Goal: Find specific page/section: Find specific page/section

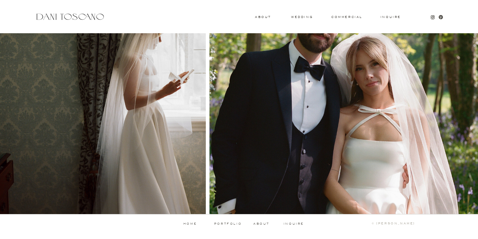
scroll to position [684, 0]
click at [263, 18] on h3 "About" at bounding box center [262, 17] width 15 height 2
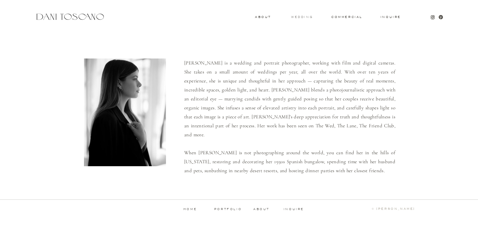
click at [301, 17] on h3 "wedding" at bounding box center [302, 17] width 22 height 2
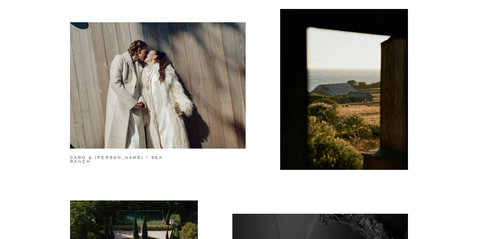
scroll to position [614, 0]
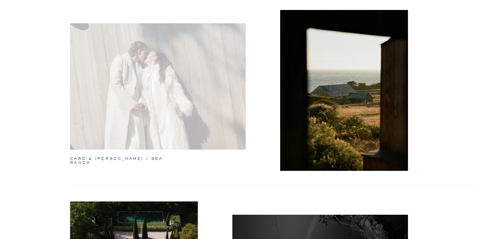
click at [200, 101] on div at bounding box center [158, 86] width 176 height 126
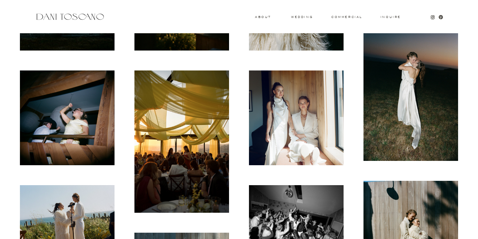
scroll to position [317, 0]
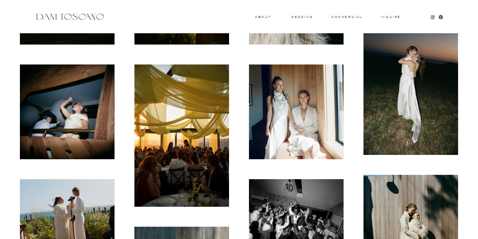
click at [284, 147] on img at bounding box center [296, 111] width 95 height 95
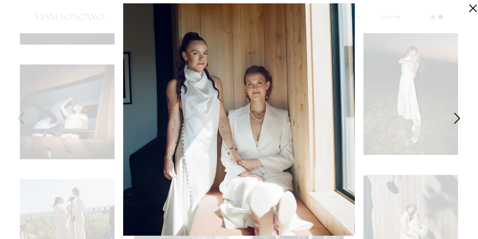
click at [455, 118] on icon at bounding box center [457, 120] width 17 height 20
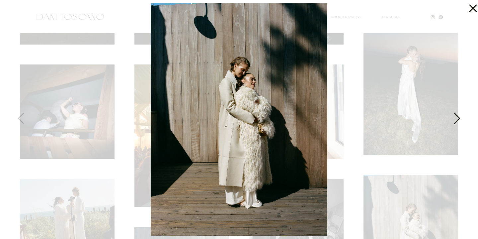
click at [455, 118] on icon at bounding box center [457, 120] width 17 height 20
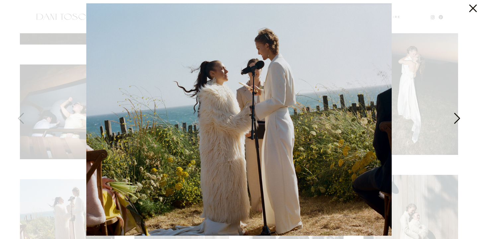
click at [455, 118] on icon at bounding box center [457, 120] width 17 height 20
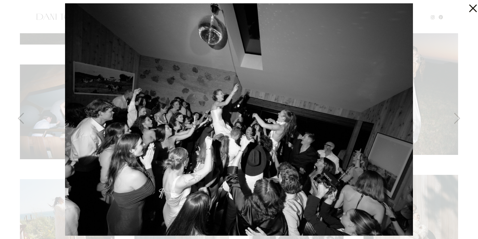
click at [471, 10] on icon at bounding box center [473, 9] width 8 height 8
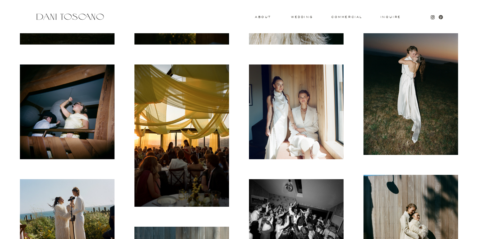
click at [382, 118] on img at bounding box center [411, 83] width 95 height 143
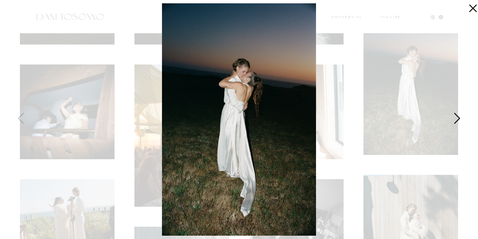
click at [457, 115] on icon at bounding box center [458, 118] width 6 height 11
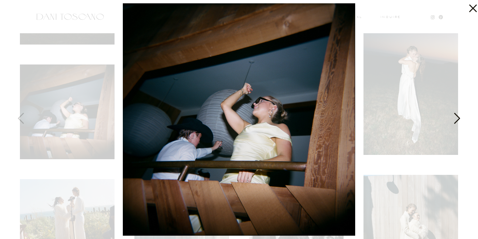
click at [457, 115] on icon at bounding box center [458, 118] width 6 height 11
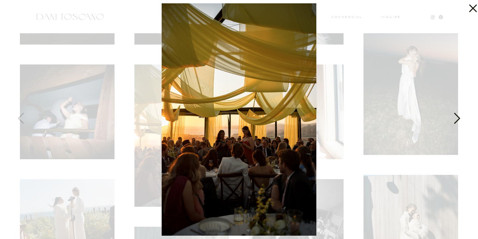
click at [457, 115] on icon at bounding box center [458, 118] width 6 height 11
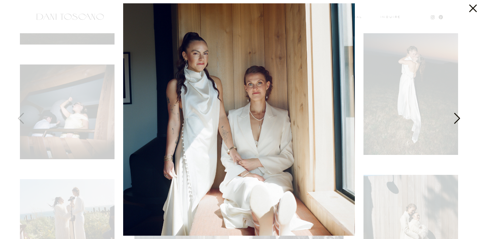
click at [457, 115] on icon at bounding box center [458, 118] width 6 height 11
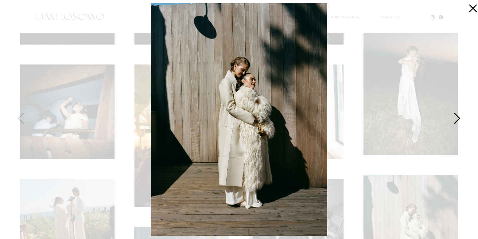
click at [457, 115] on icon at bounding box center [458, 118] width 6 height 11
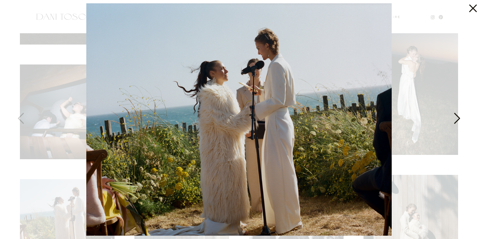
click at [457, 115] on icon at bounding box center [458, 118] width 6 height 11
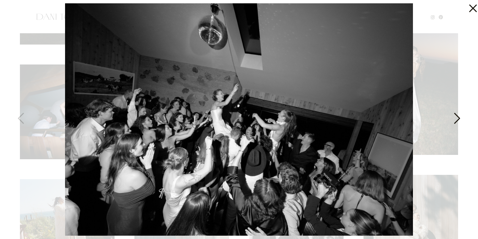
click at [457, 115] on icon at bounding box center [458, 118] width 6 height 11
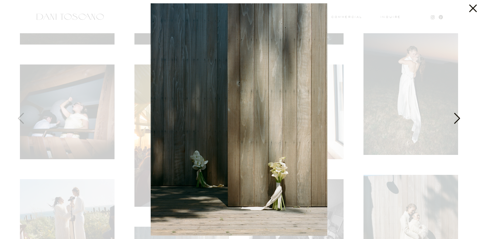
click at [457, 115] on icon at bounding box center [458, 118] width 6 height 11
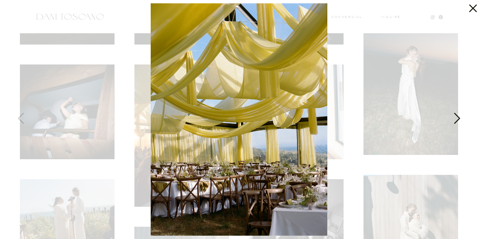
click at [457, 115] on icon at bounding box center [458, 118] width 6 height 11
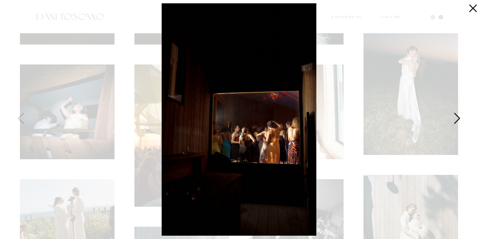
click at [457, 115] on icon at bounding box center [458, 118] width 6 height 11
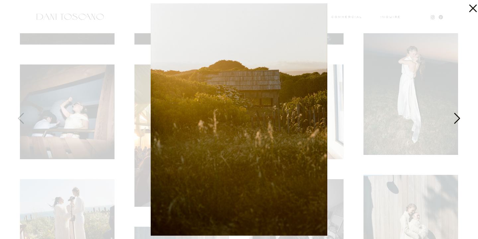
click at [457, 115] on icon at bounding box center [458, 118] width 6 height 11
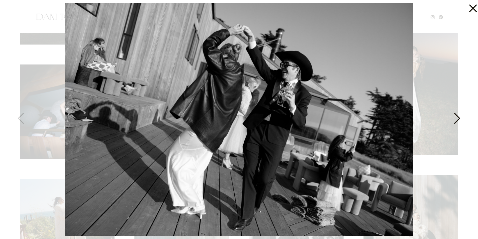
click at [454, 119] on icon at bounding box center [457, 120] width 17 height 20
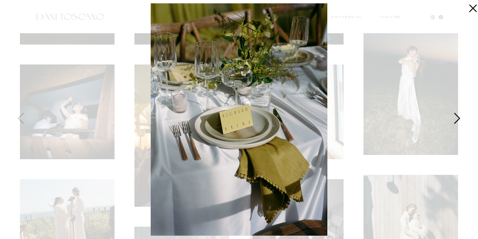
click at [454, 119] on icon at bounding box center [457, 120] width 17 height 20
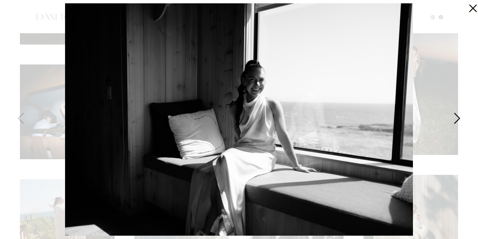
click at [454, 119] on icon at bounding box center [457, 120] width 17 height 20
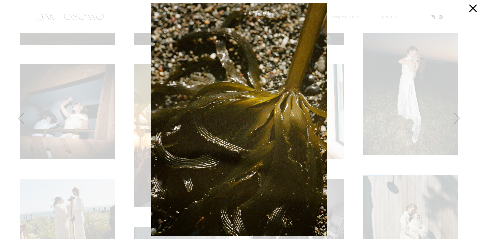
click at [474, 9] on icon at bounding box center [473, 9] width 8 height 8
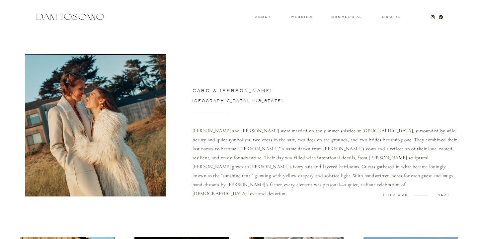
scroll to position [0, 0]
click at [443, 193] on p "next" at bounding box center [444, 194] width 33 height 3
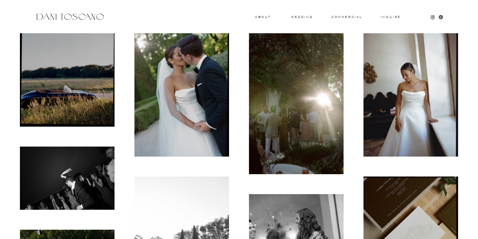
scroll to position [202, 0]
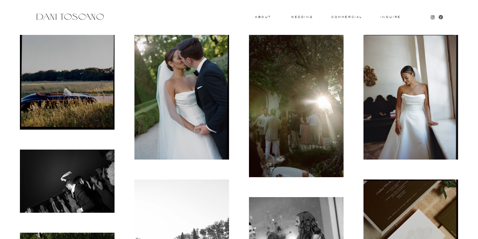
click at [70, 108] on img at bounding box center [67, 82] width 95 height 95
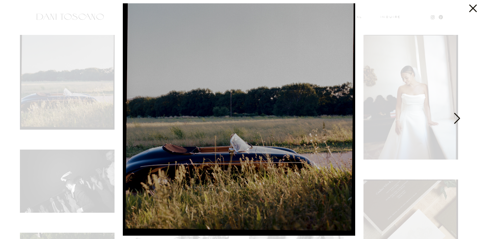
click at [457, 116] on icon at bounding box center [458, 118] width 6 height 11
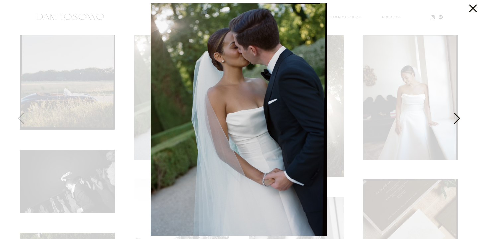
click at [458, 117] on icon at bounding box center [457, 120] width 17 height 20
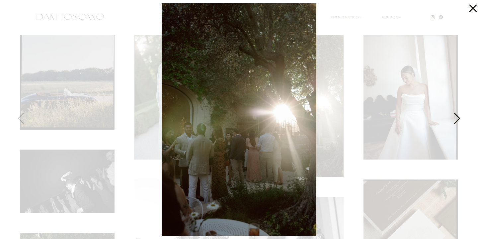
click at [458, 117] on icon at bounding box center [457, 120] width 17 height 20
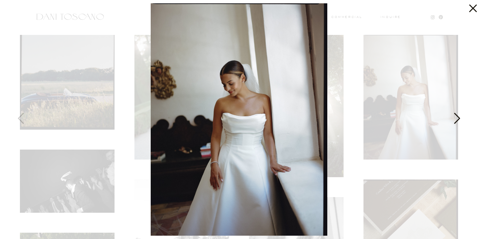
click at [458, 117] on icon at bounding box center [457, 120] width 17 height 20
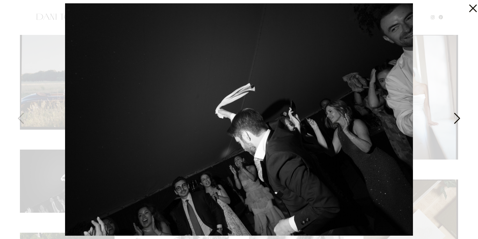
click at [458, 117] on icon at bounding box center [457, 120] width 17 height 20
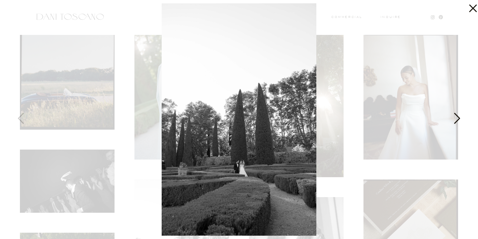
click at [458, 117] on icon at bounding box center [457, 120] width 17 height 20
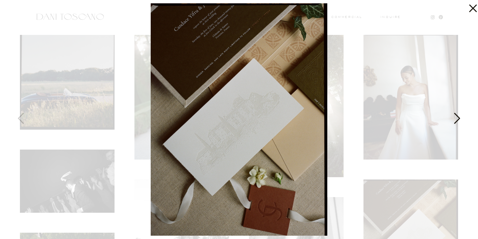
click at [458, 117] on icon at bounding box center [457, 120] width 17 height 20
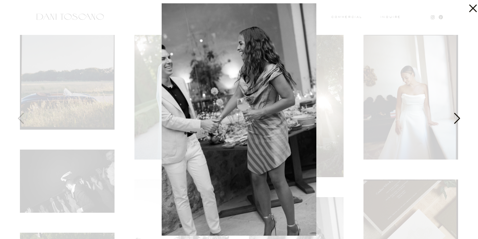
click at [458, 117] on icon at bounding box center [457, 120] width 17 height 20
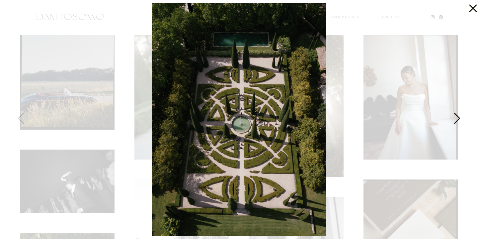
click at [458, 117] on icon at bounding box center [457, 120] width 17 height 20
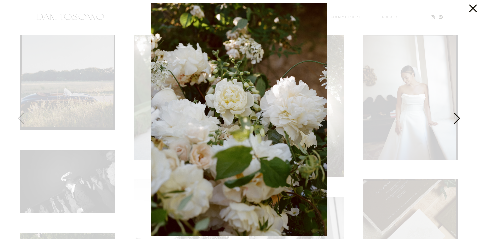
click at [458, 117] on icon at bounding box center [457, 120] width 17 height 20
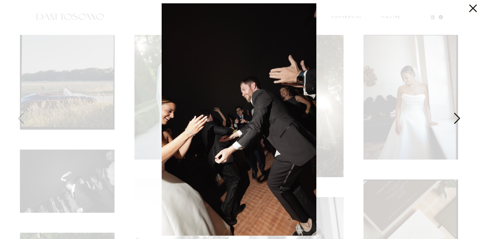
click at [458, 117] on icon at bounding box center [457, 120] width 17 height 20
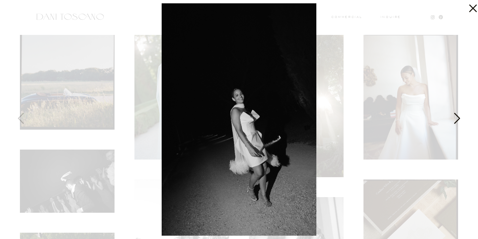
click at [458, 117] on icon at bounding box center [457, 120] width 17 height 20
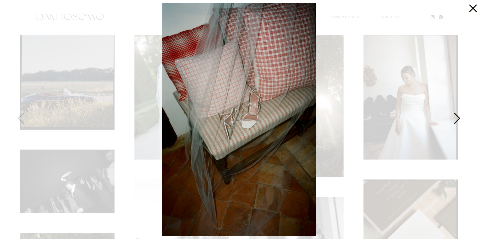
click at [458, 117] on icon at bounding box center [457, 120] width 17 height 20
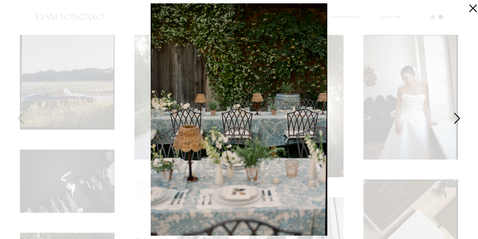
click at [458, 117] on icon at bounding box center [457, 120] width 17 height 20
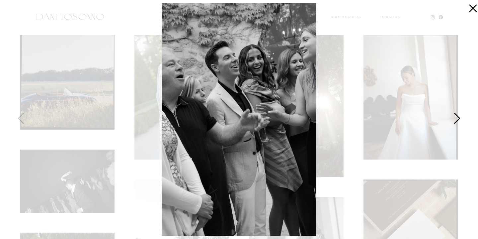
click at [458, 117] on icon at bounding box center [457, 120] width 17 height 20
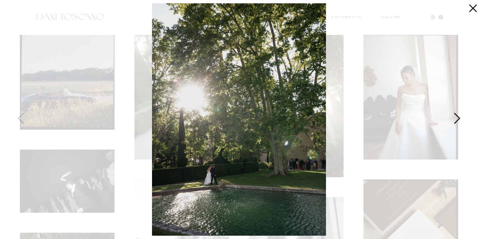
click at [458, 117] on icon at bounding box center [457, 120] width 17 height 20
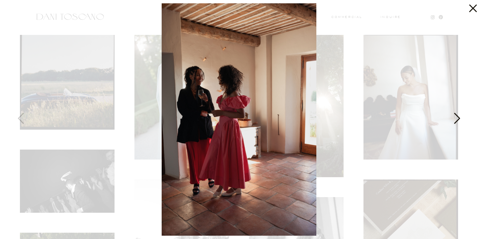
click at [458, 117] on icon at bounding box center [457, 120] width 17 height 20
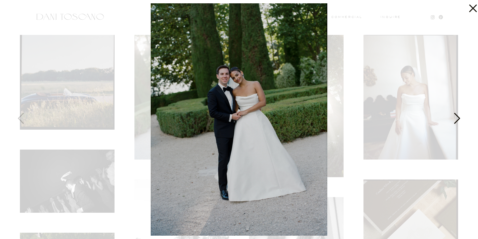
click at [458, 117] on icon at bounding box center [457, 120] width 17 height 20
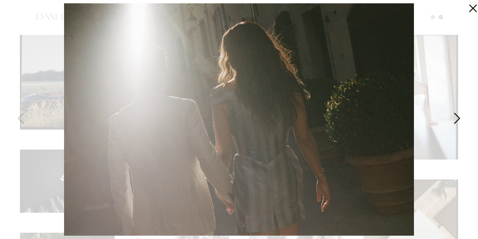
click at [458, 117] on icon at bounding box center [457, 120] width 17 height 20
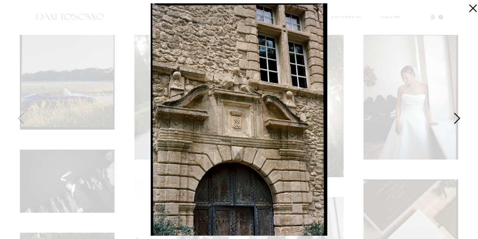
click at [458, 117] on icon at bounding box center [457, 120] width 17 height 20
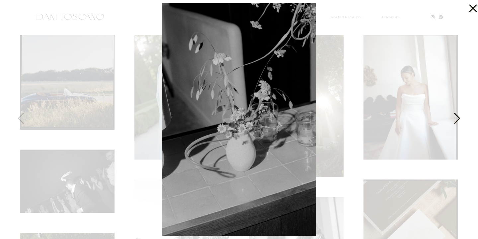
click at [458, 117] on icon at bounding box center [457, 120] width 17 height 20
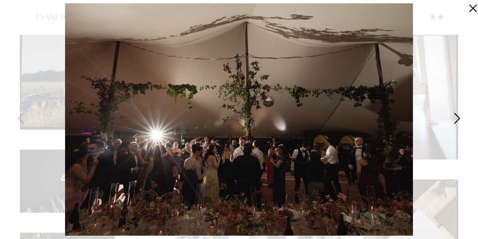
click at [458, 117] on icon at bounding box center [457, 120] width 17 height 20
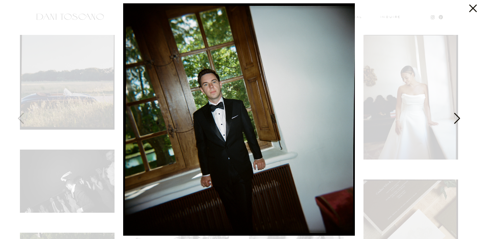
click at [458, 117] on icon at bounding box center [457, 120] width 17 height 20
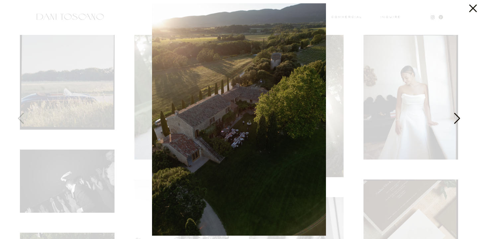
click at [458, 117] on icon at bounding box center [457, 120] width 17 height 20
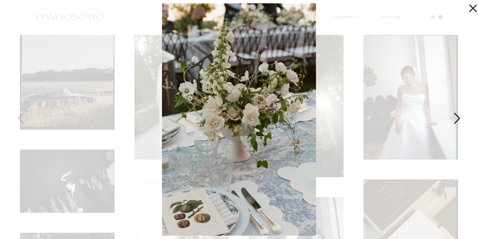
click at [458, 117] on icon at bounding box center [457, 120] width 17 height 20
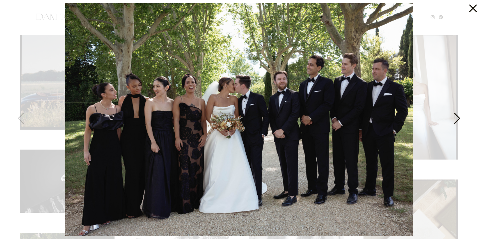
click at [458, 117] on icon at bounding box center [457, 120] width 17 height 20
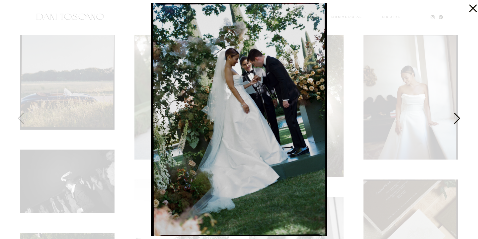
click at [458, 117] on icon at bounding box center [457, 120] width 17 height 20
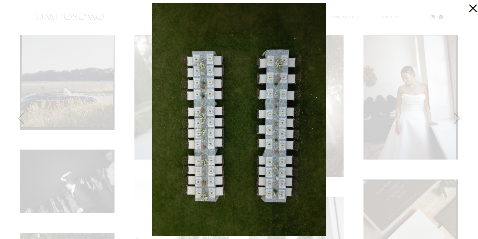
click at [471, 8] on icon at bounding box center [471, 6] width 13 height 13
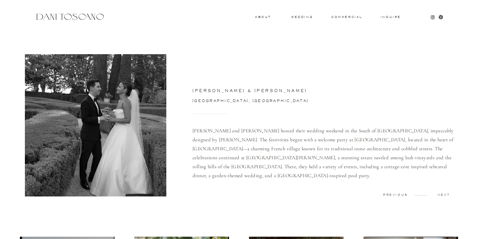
scroll to position [0, 0]
click at [444, 194] on p "next" at bounding box center [444, 194] width 33 height 3
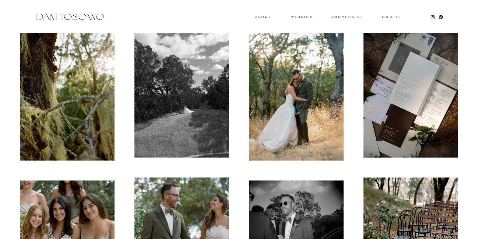
scroll to position [215, 0]
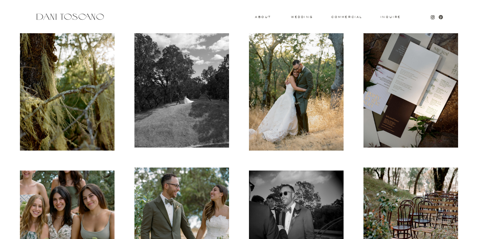
click at [309, 133] on img at bounding box center [296, 85] width 95 height 129
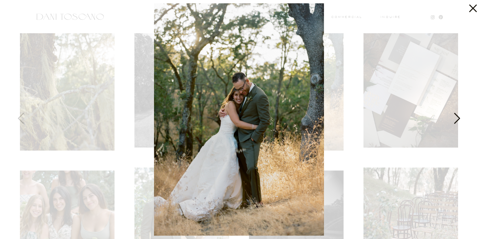
click at [453, 116] on icon at bounding box center [457, 120] width 17 height 20
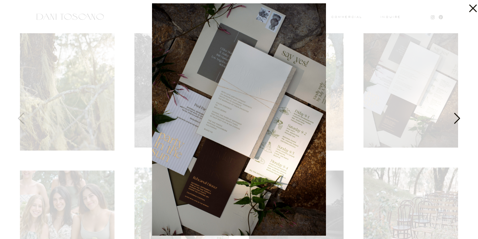
click at [453, 116] on icon at bounding box center [457, 120] width 17 height 20
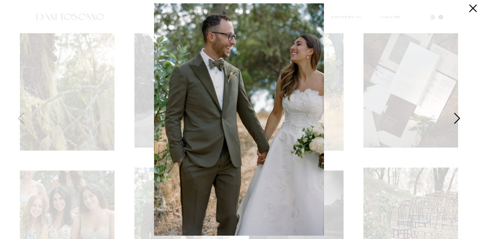
click at [453, 116] on icon at bounding box center [457, 120] width 17 height 20
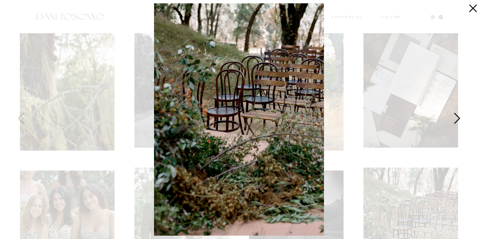
click at [453, 116] on icon at bounding box center [457, 120] width 17 height 20
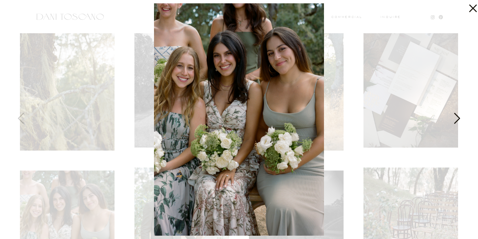
click at [453, 116] on icon at bounding box center [457, 120] width 17 height 20
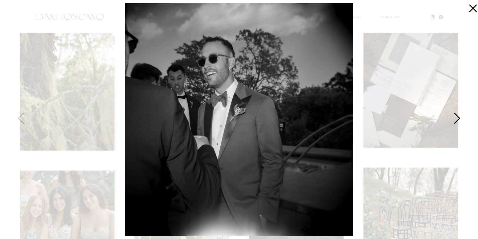
click at [453, 116] on icon at bounding box center [457, 120] width 17 height 20
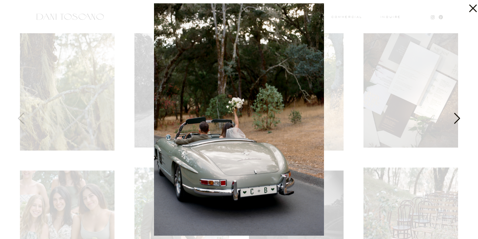
click at [453, 116] on icon at bounding box center [457, 120] width 17 height 20
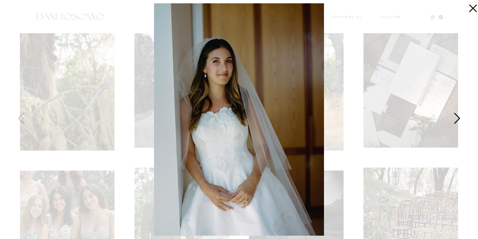
click at [453, 116] on icon at bounding box center [457, 120] width 17 height 20
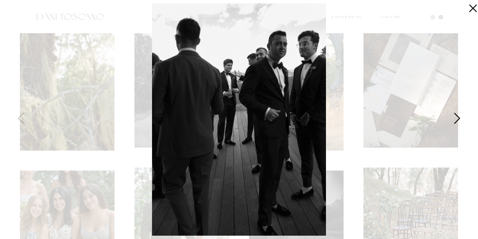
click at [453, 116] on icon at bounding box center [457, 120] width 17 height 20
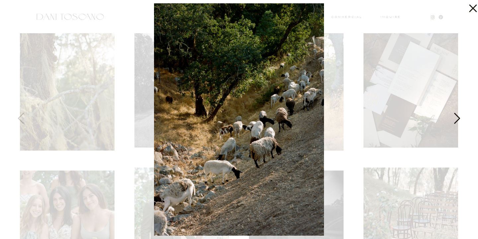
click at [453, 116] on icon at bounding box center [457, 120] width 17 height 20
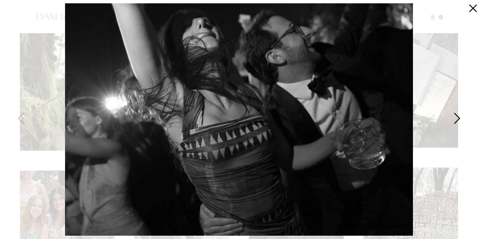
click at [453, 116] on icon at bounding box center [457, 120] width 17 height 20
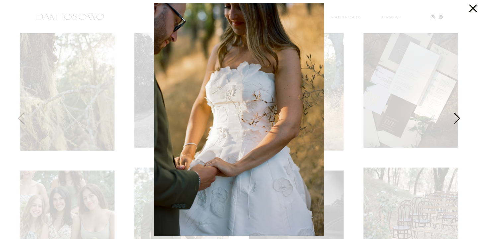
click at [453, 116] on icon at bounding box center [457, 120] width 17 height 20
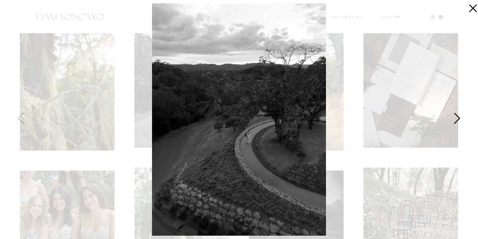
click at [453, 116] on icon at bounding box center [457, 120] width 17 height 20
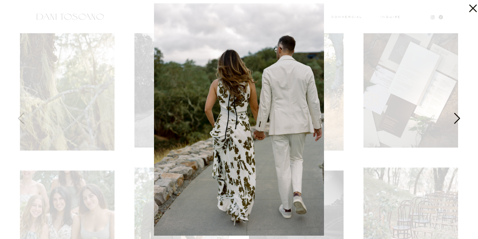
click at [453, 116] on icon at bounding box center [457, 120] width 17 height 20
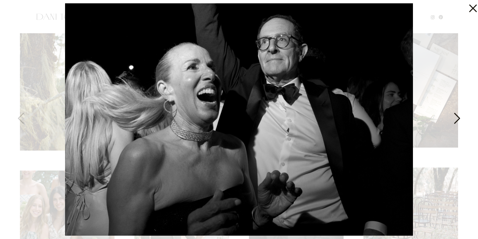
click at [453, 116] on icon at bounding box center [457, 120] width 17 height 20
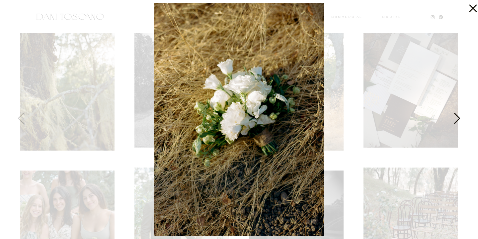
click at [453, 116] on icon at bounding box center [457, 120] width 17 height 20
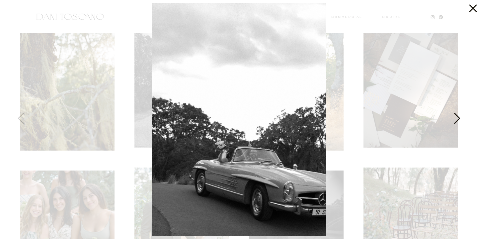
click at [453, 116] on icon at bounding box center [457, 120] width 17 height 20
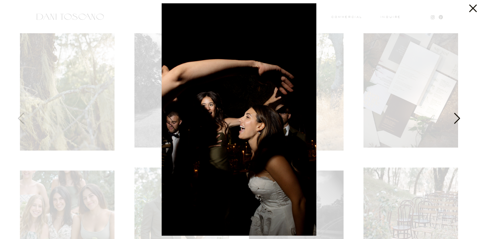
click at [453, 116] on icon at bounding box center [457, 120] width 17 height 20
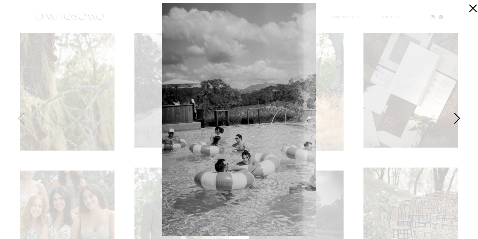
click at [453, 116] on icon at bounding box center [457, 120] width 17 height 20
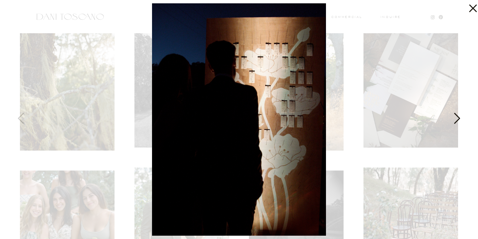
click at [453, 116] on icon at bounding box center [457, 120] width 17 height 20
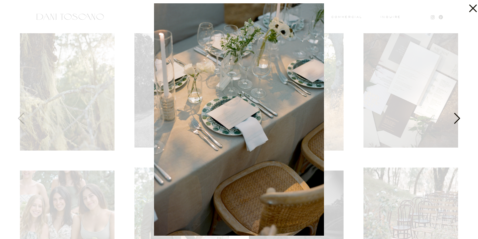
click at [453, 116] on icon at bounding box center [457, 120] width 17 height 20
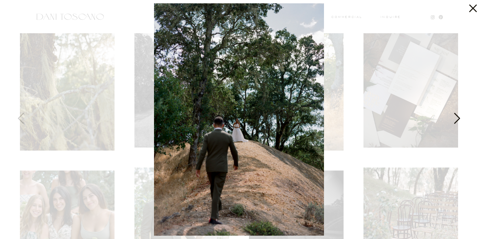
click at [453, 116] on icon at bounding box center [457, 120] width 17 height 20
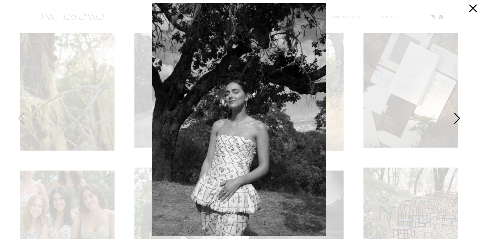
click at [453, 116] on icon at bounding box center [457, 120] width 17 height 20
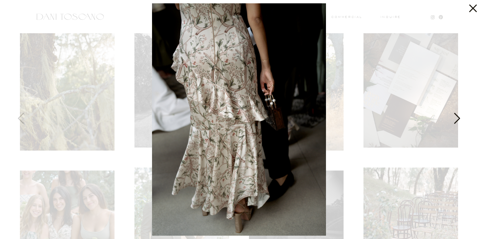
click at [453, 116] on icon at bounding box center [457, 120] width 17 height 20
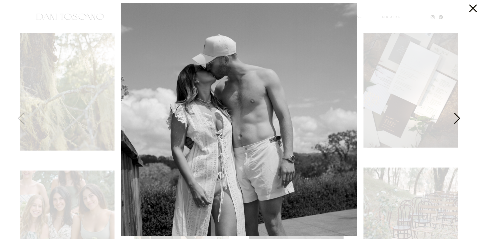
click at [453, 116] on icon at bounding box center [457, 120] width 17 height 20
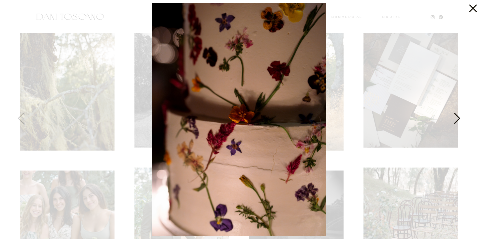
click at [453, 116] on icon at bounding box center [457, 120] width 17 height 20
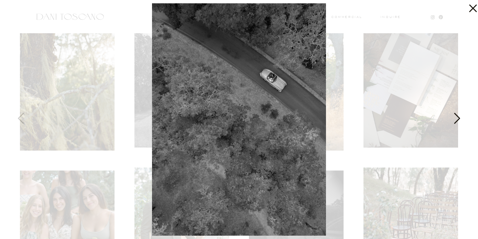
click at [453, 116] on icon at bounding box center [457, 120] width 17 height 20
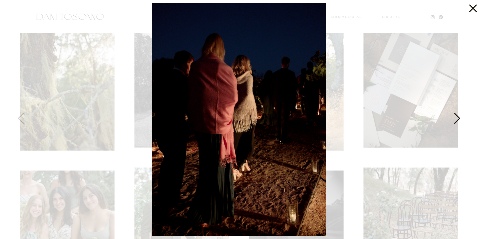
click at [453, 116] on icon at bounding box center [457, 120] width 17 height 20
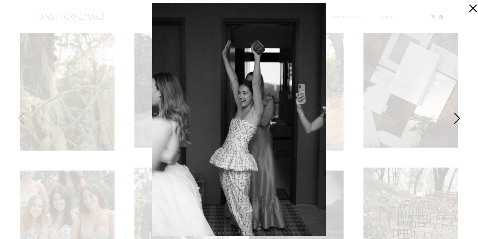
click at [453, 116] on icon at bounding box center [457, 120] width 17 height 20
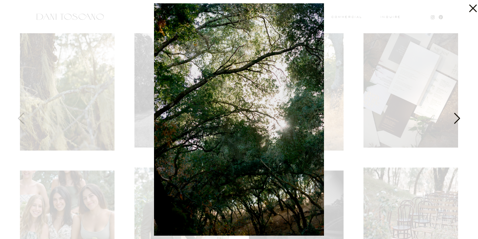
click at [453, 116] on icon at bounding box center [457, 120] width 17 height 20
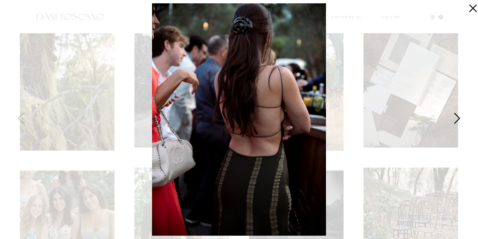
click at [453, 116] on icon at bounding box center [457, 120] width 17 height 20
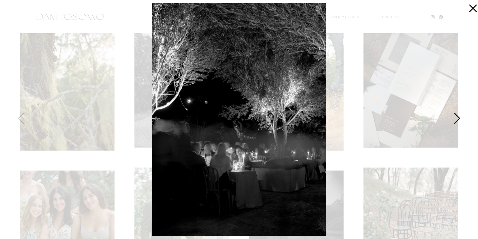
click at [453, 116] on icon at bounding box center [457, 120] width 17 height 20
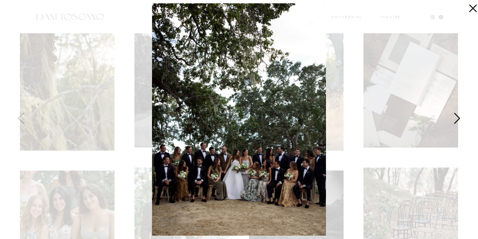
click at [453, 116] on icon at bounding box center [457, 120] width 17 height 20
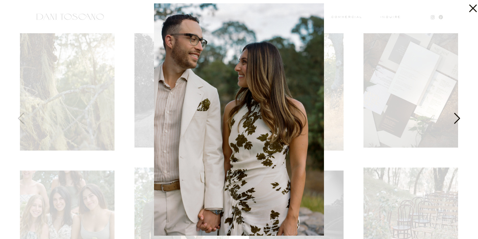
click at [453, 116] on icon at bounding box center [457, 120] width 17 height 20
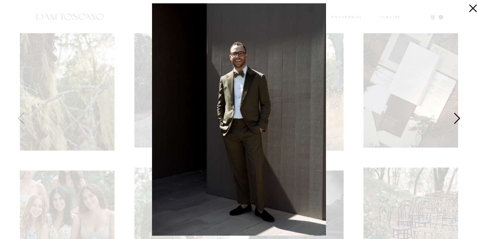
click at [453, 116] on icon at bounding box center [457, 120] width 17 height 20
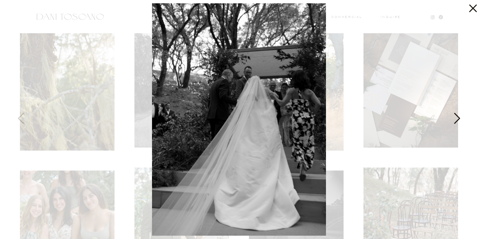
click at [453, 116] on icon at bounding box center [457, 120] width 17 height 20
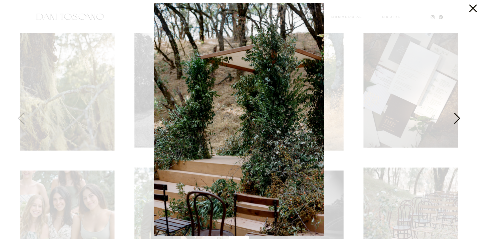
click at [453, 116] on icon at bounding box center [457, 120] width 17 height 20
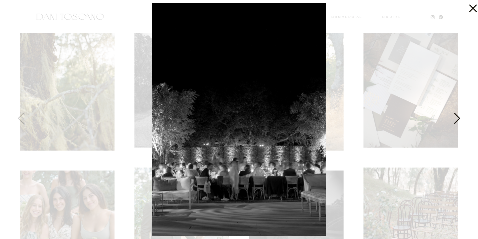
click at [453, 116] on icon at bounding box center [457, 120] width 17 height 20
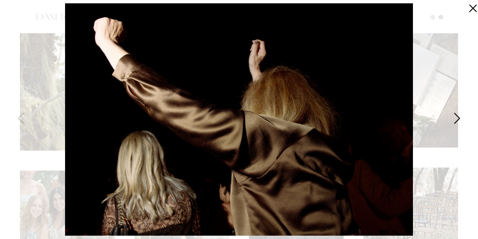
click at [453, 116] on icon at bounding box center [457, 120] width 17 height 20
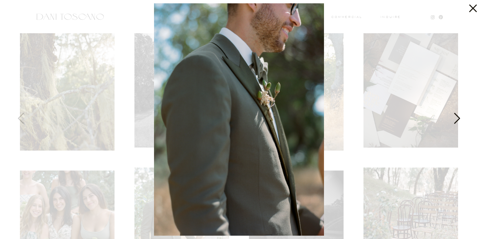
click at [453, 116] on icon at bounding box center [457, 120] width 17 height 20
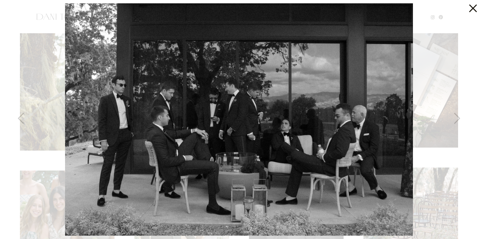
click at [470, 7] on icon at bounding box center [471, 6] width 13 height 13
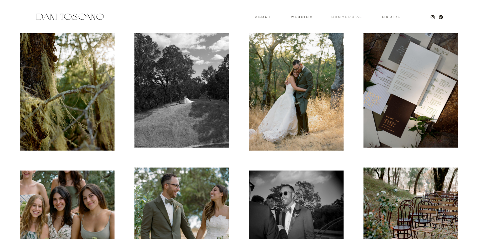
click at [342, 18] on h3 "commercial" at bounding box center [347, 17] width 31 height 3
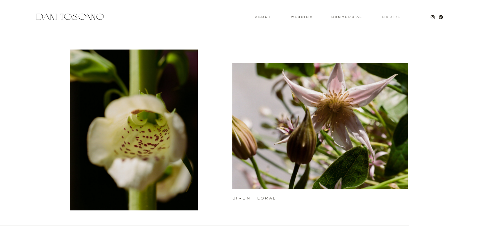
click at [389, 16] on h3 "Inquire" at bounding box center [390, 17] width 21 height 3
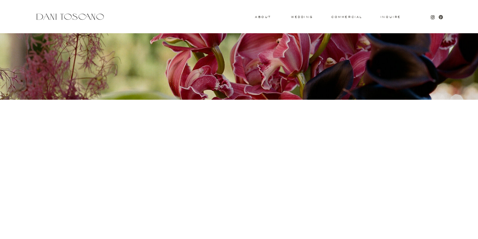
click at [87, 18] on div at bounding box center [70, 16] width 70 height 9
